Goal: Information Seeking & Learning: Learn about a topic

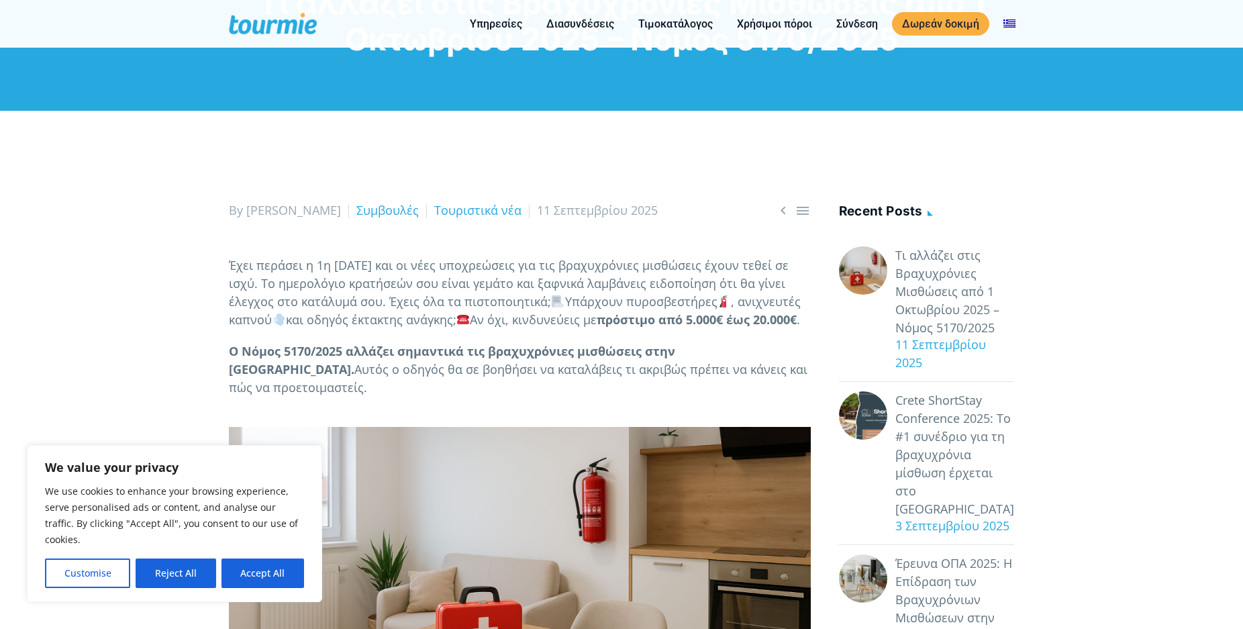
scroll to position [137, 0]
click at [253, 573] on button "Accept All" at bounding box center [263, 573] width 83 height 30
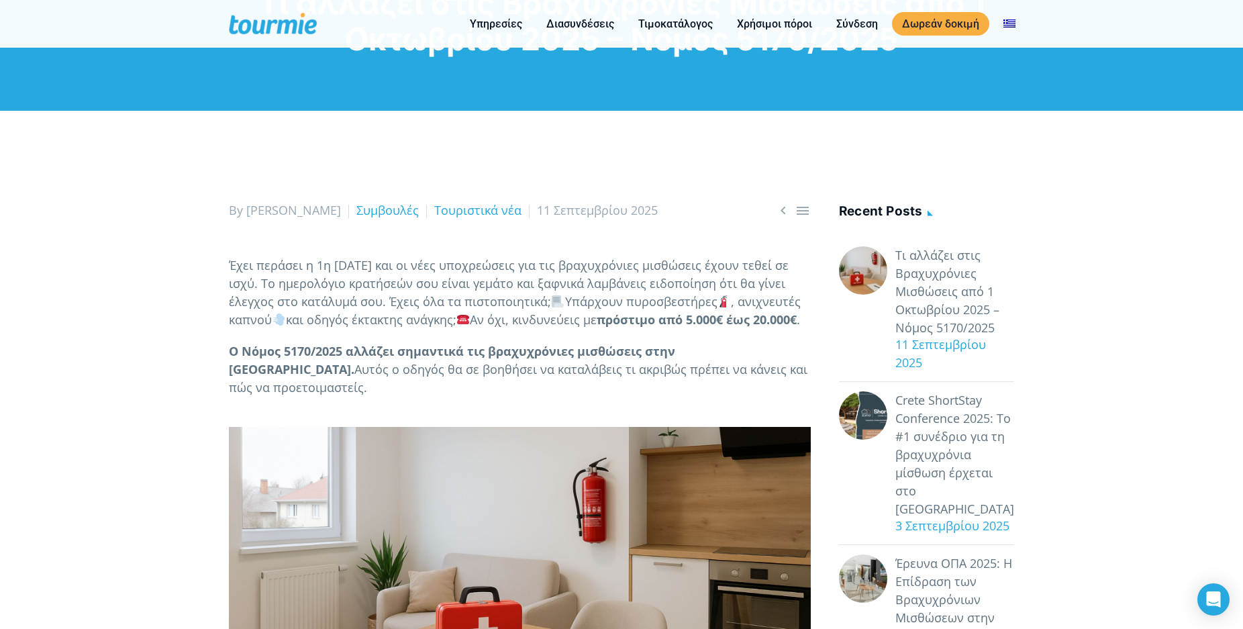
checkbox input "true"
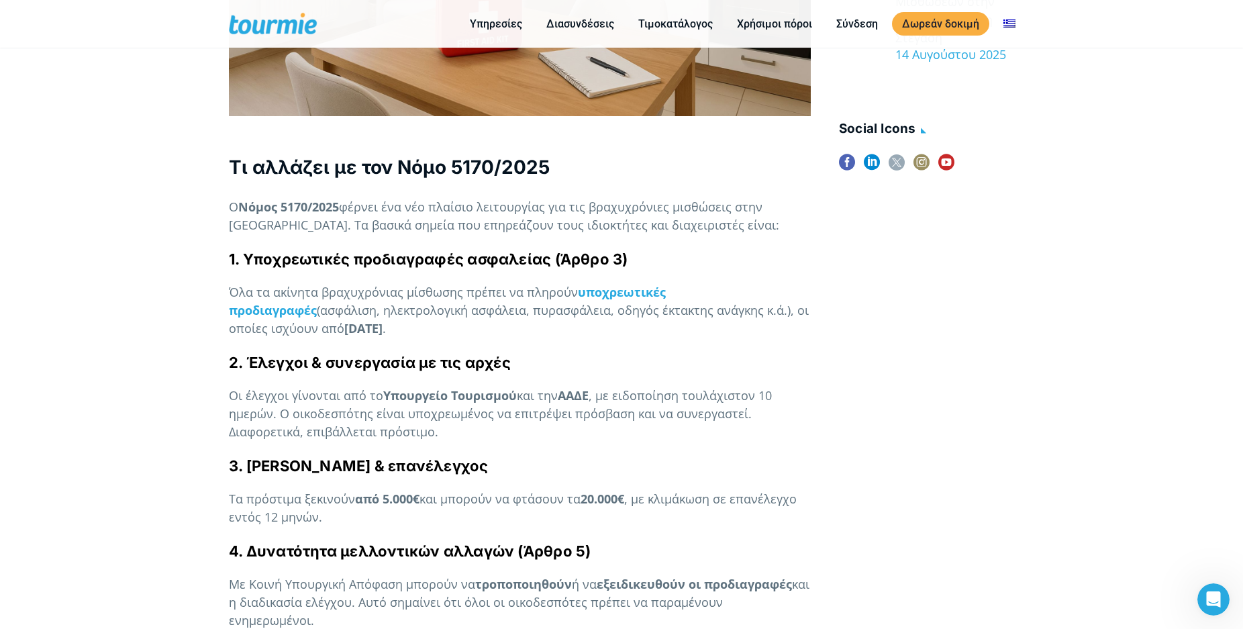
scroll to position [616, 0]
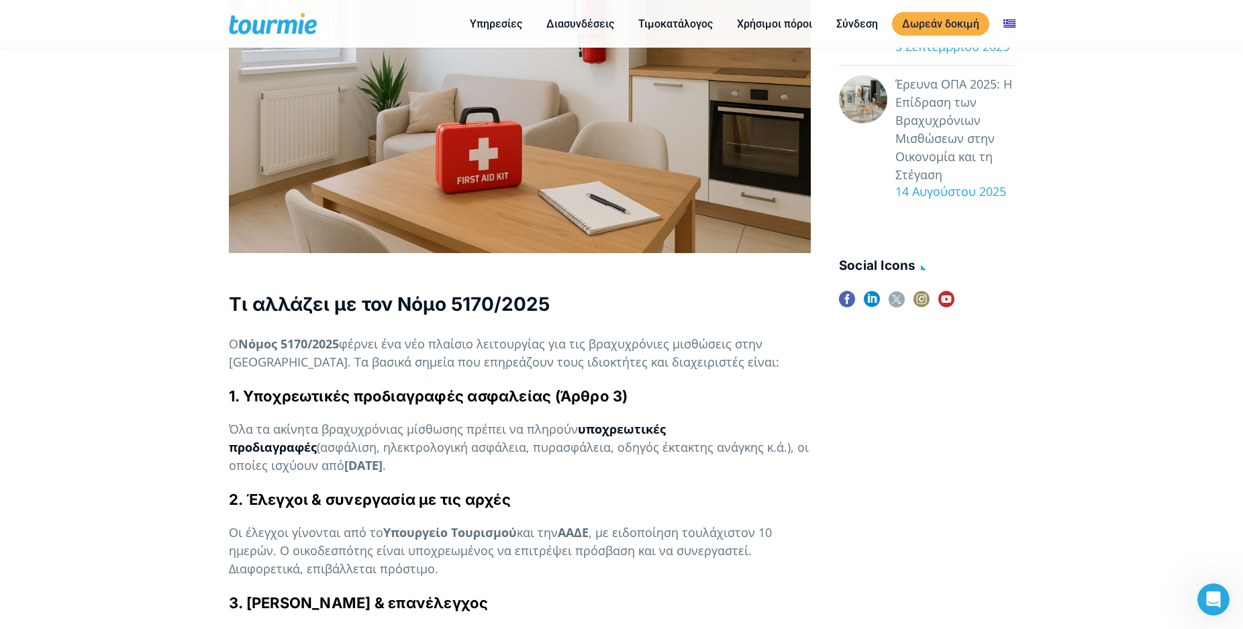
click at [666, 429] on strong "υποχρεωτικές προδιαγραφές" at bounding box center [447, 438] width 437 height 34
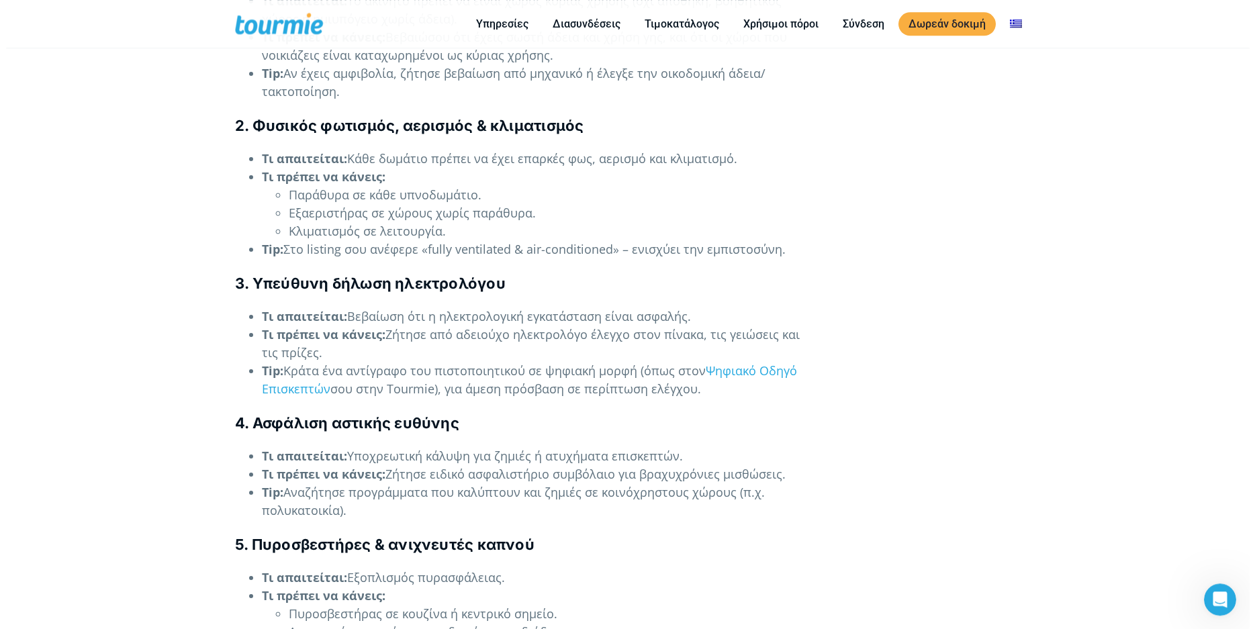
scroll to position [1822, 0]
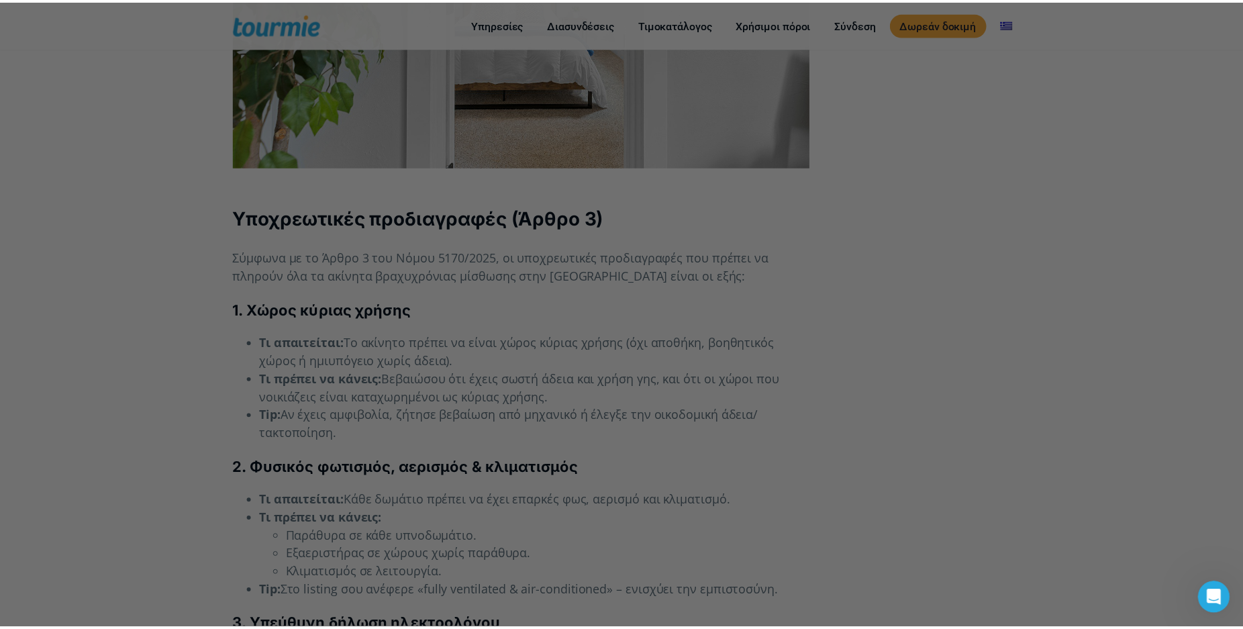
scroll to position [616, 0]
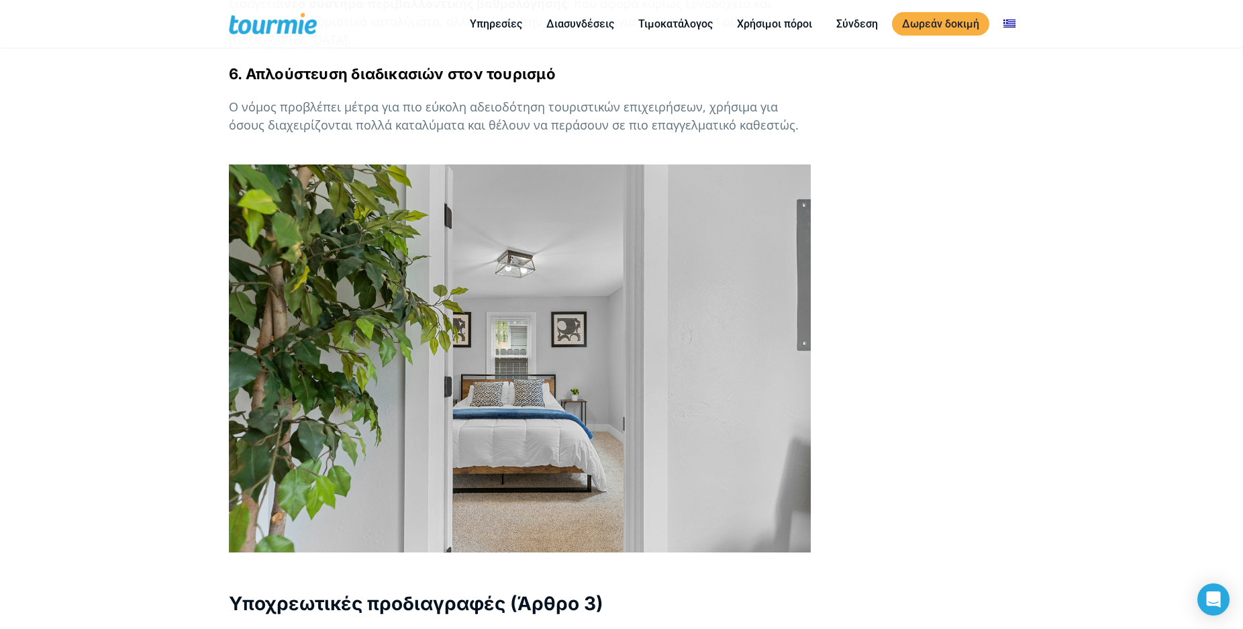
scroll to position [1506, 0]
